Goal: Task Accomplishment & Management: Manage account settings

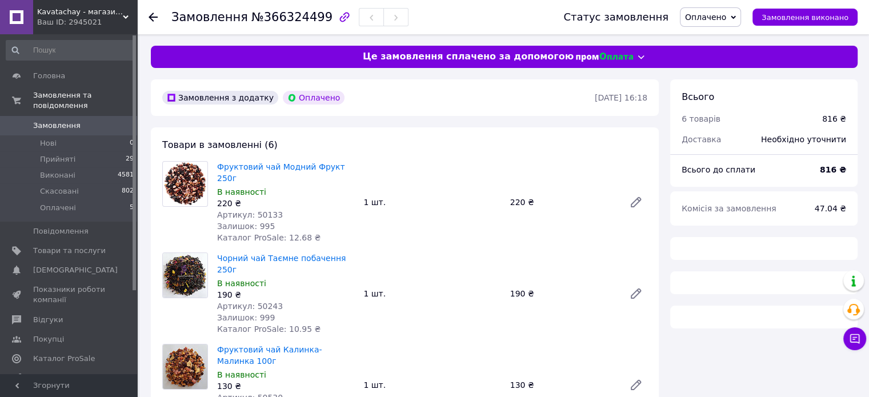
click at [230, 18] on span "Замовлення" at bounding box center [209, 17] width 77 height 14
copy h1 "Замовлення №366324499"
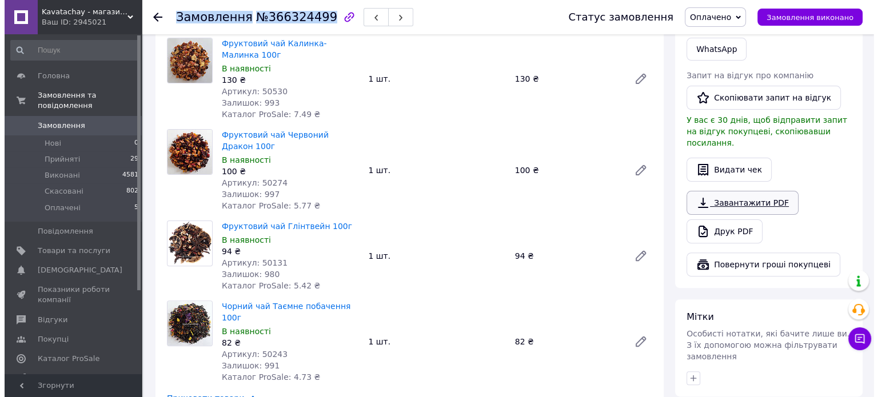
scroll to position [286, 0]
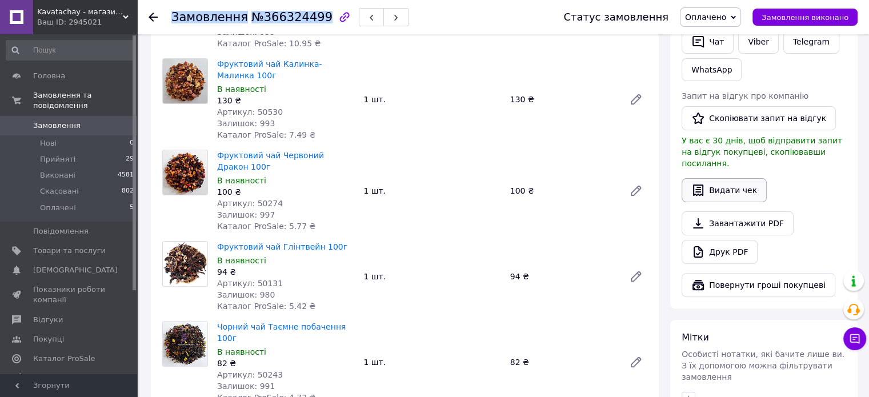
click at [718, 178] on button "Видати чек" at bounding box center [724, 190] width 85 height 24
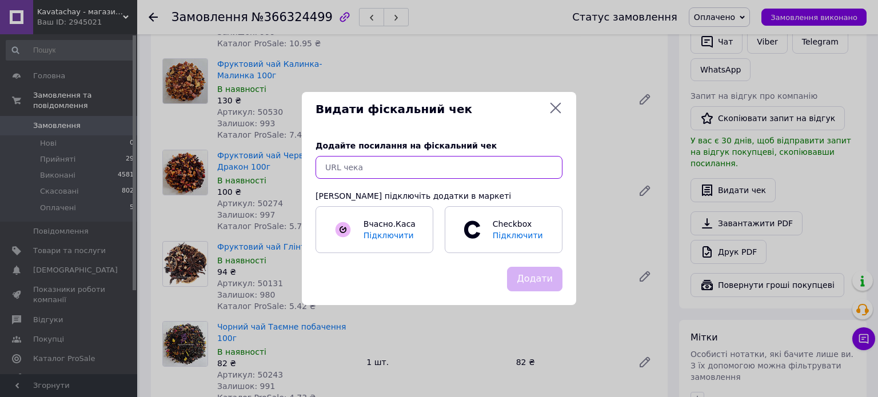
click at [487, 166] on input "text" at bounding box center [438, 167] width 247 height 23
paste input "Замовлення № 366324499 прийняте. Готуємо до відправки. Дякую за замовлення."
type input "Замовлення № 366324499 прийняте. Готуємо до відправки. Дякую за замовлення."
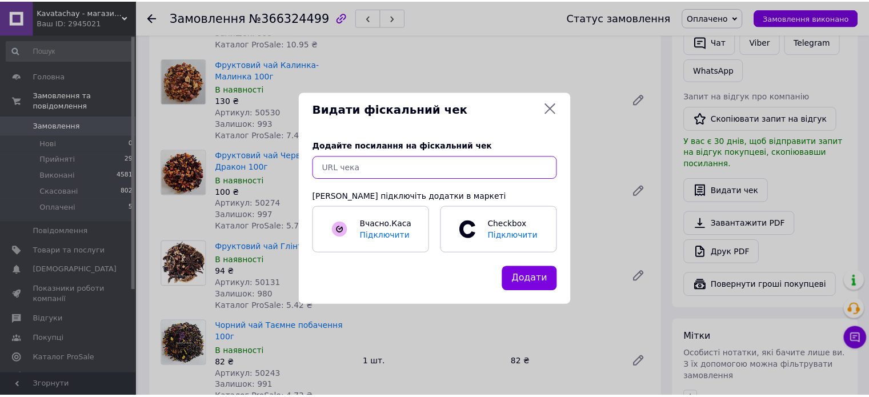
scroll to position [0, 0]
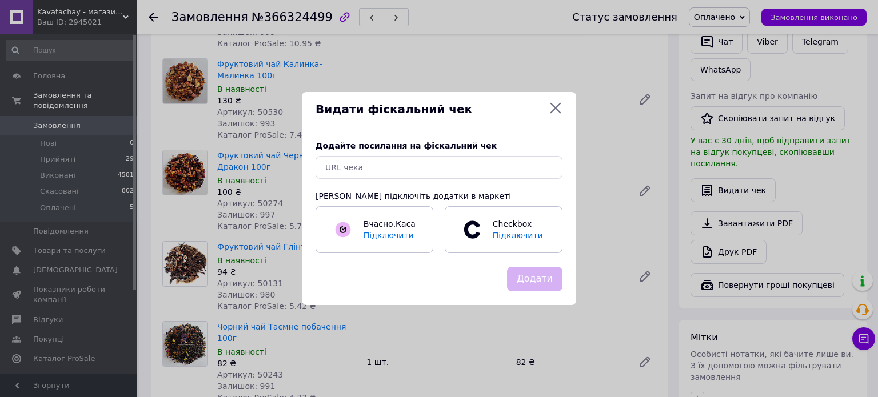
click at [555, 111] on icon at bounding box center [555, 108] width 14 height 14
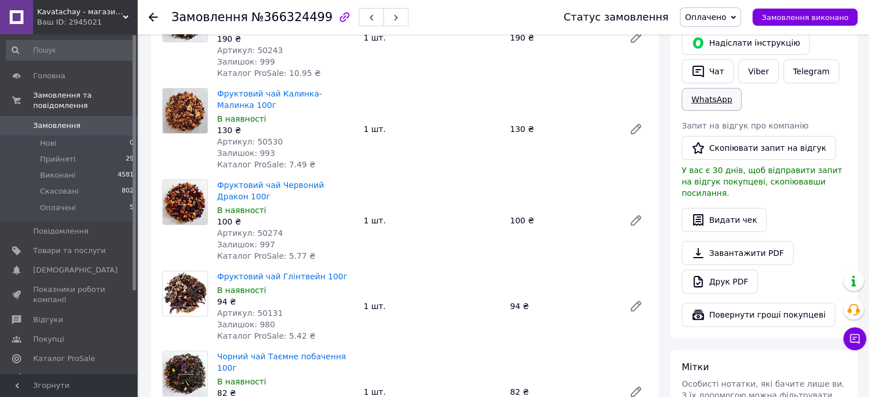
scroll to position [190, 0]
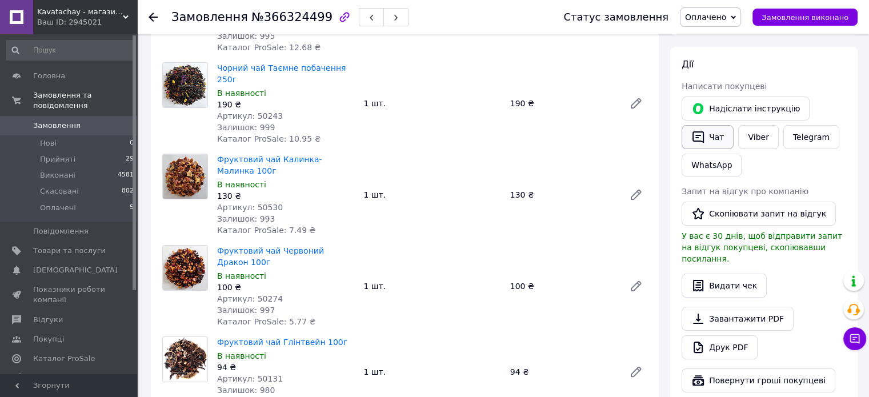
click at [710, 137] on button "Чат" at bounding box center [708, 137] width 52 height 24
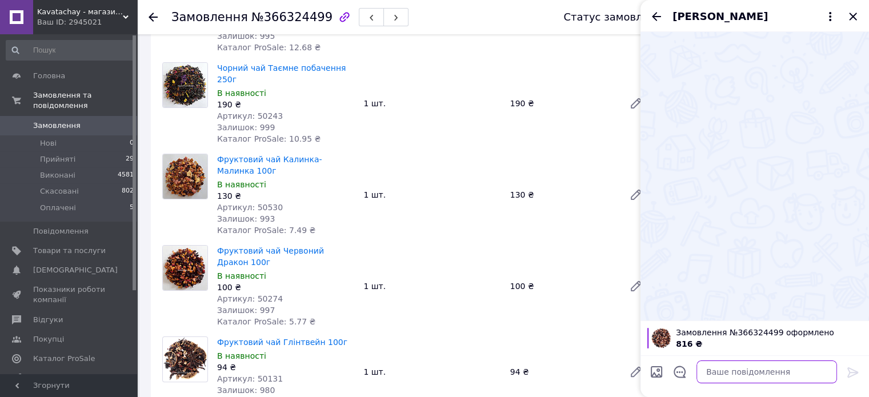
click at [756, 382] on textarea at bounding box center [766, 372] width 141 height 23
paste textarea "Замовлення № 366324499 прийняте. Готуємо до відправки. Дякую за замовлення."
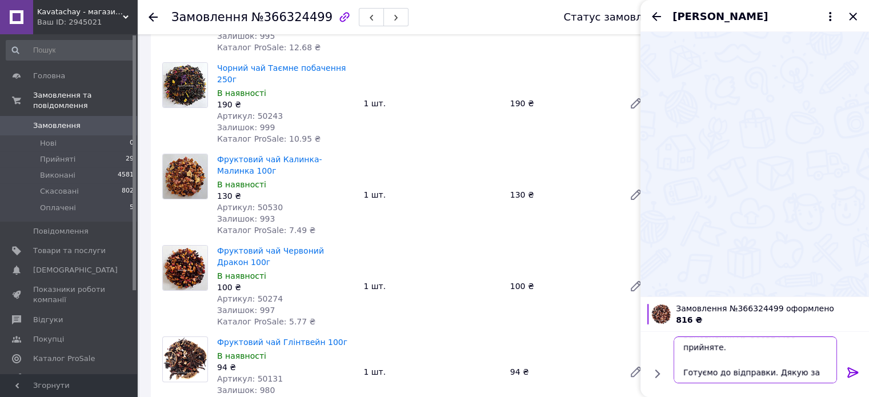
type textarea "Замовлення № 366324499 прийняте. Готуємо до відправки. Дякую за замовлення."
click at [857, 372] on icon at bounding box center [852, 372] width 11 height 10
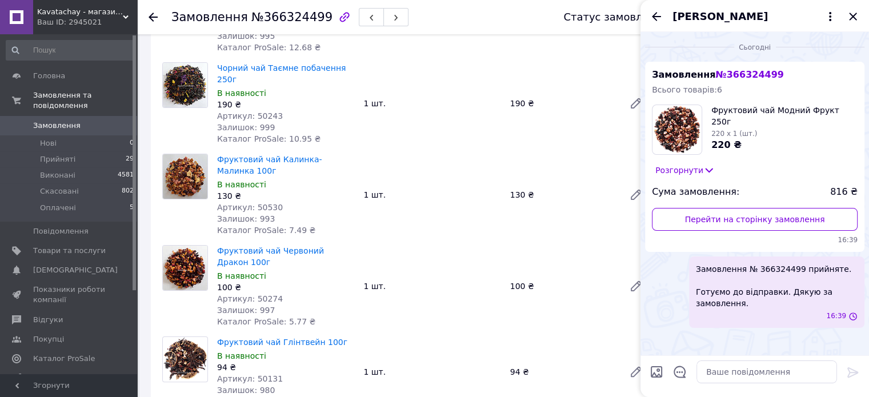
scroll to position [0, 0]
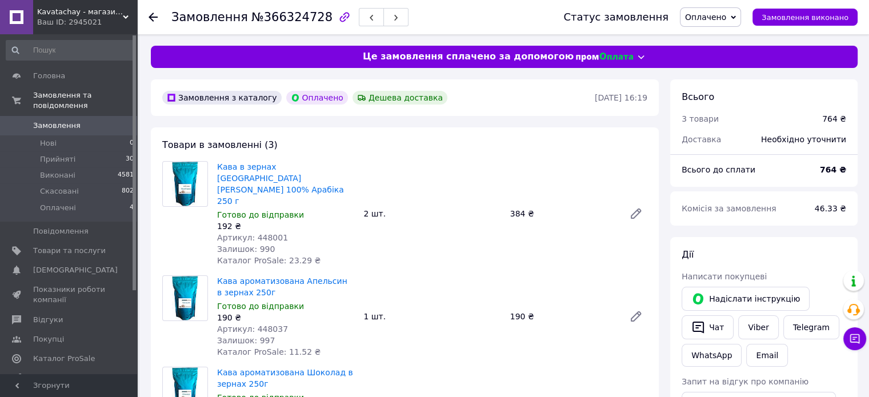
click at [255, 17] on span "№366324728" at bounding box center [291, 17] width 81 height 14
copy h1 "Замовлення №366324728"
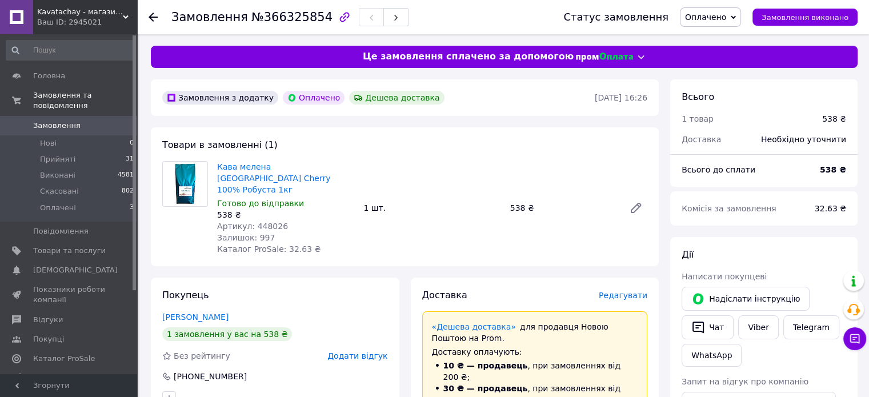
click at [238, 15] on span "Замовлення" at bounding box center [209, 17] width 77 height 14
click at [237, 15] on span "Замовлення" at bounding box center [209, 17] width 77 height 14
copy h1 "Замовлення №366325854"
